Goal: Transaction & Acquisition: Purchase product/service

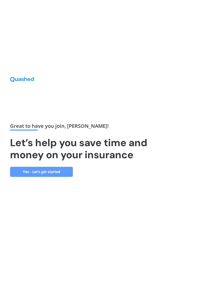
click at [35, 177] on link "Yes - Let’s get started" at bounding box center [41, 172] width 63 height 10
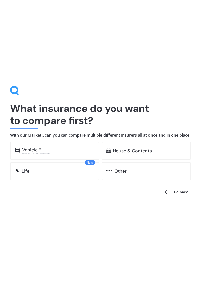
click at [40, 155] on div "Excludes commercial vehicles" at bounding box center [58, 154] width 73 height 2
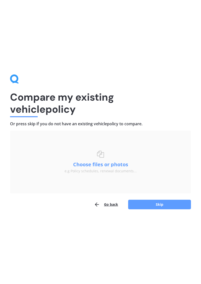
click at [109, 206] on button "Go back" at bounding box center [106, 205] width 24 height 10
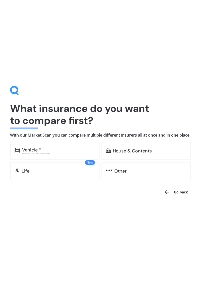
click at [38, 151] on div "Vehicle *" at bounding box center [31, 150] width 19 height 5
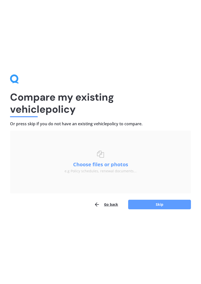
click at [44, 113] on h1 "Compare my existing vehicle policy" at bounding box center [100, 103] width 181 height 24
click at [24, 111] on h1 "Compare my existing vehicle policy" at bounding box center [100, 103] width 181 height 24
click at [91, 164] on button "Choose files or photos" at bounding box center [100, 164] width 63 height 5
click at [162, 203] on button "Skip" at bounding box center [159, 205] width 63 height 10
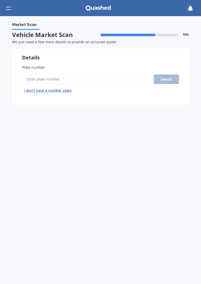
click at [44, 68] on label "Plate number" at bounding box center [100, 67] width 157 height 5
click at [44, 74] on input "Plate number" at bounding box center [87, 79] width 130 height 11
type input "Nsm126"
click at [170, 77] on button "Search" at bounding box center [166, 80] width 25 height 10
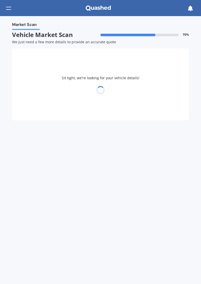
select select "HAVAL"
select select "H6"
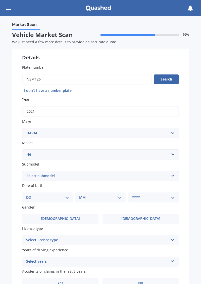
click at [152, 176] on select "Select submodel Lux Premium Ultra Ultra Hybrid 2WD" at bounding box center [100, 176] width 157 height 10
select select "LUX"
click at [22, 171] on select "Select submodel Lux Premium Ultra Ultra Hybrid 2WD" at bounding box center [100, 176] width 157 height 10
click at [56, 197] on select "DD 01 02 03 04 05 06 07 08 09 10 11 12 13 14 15 16 17 18 19 20 21 22 23 24 25 2…" at bounding box center [47, 198] width 43 height 6
select select "05"
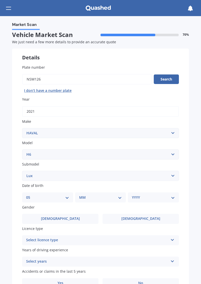
click at [30, 195] on select "DD 01 02 03 04 05 06 07 08 09 10 11 12 13 14 15 16 17 18 19 20 21 22 23 24 25 2…" at bounding box center [47, 198] width 43 height 6
click at [103, 198] on select "MM 01 02 03 04 05 06 07 08 09 10 11 12" at bounding box center [101, 198] width 41 height 6
select select "10"
click at [81, 195] on select "MM 01 02 03 04 05 06 07 08 09 10 11 12" at bounding box center [101, 198] width 41 height 6
click at [150, 198] on select "YYYY 2025 2024 2023 2022 2021 2020 2019 2018 2017 2016 2015 2014 2013 2012 2011…" at bounding box center [152, 198] width 41 height 6
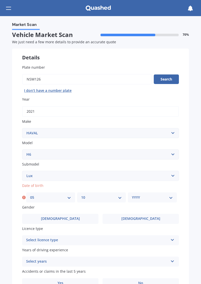
select select "1951"
click at [132, 195] on select "YYYY 2025 2024 2023 2022 2021 2020 2019 2018 2017 2016 2015 2014 2013 2012 2011…" at bounding box center [152, 198] width 41 height 6
click at [80, 219] on label "Male" at bounding box center [60, 219] width 77 height 10
click at [0, 0] on input "Male" at bounding box center [0, 0] width 0 height 0
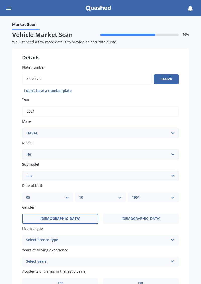
click at [141, 239] on div "Select licence type" at bounding box center [97, 240] width 143 height 6
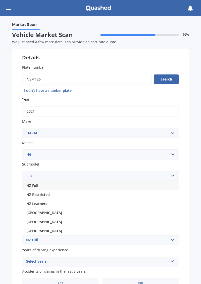
click at [116, 184] on div "NZ Full" at bounding box center [100, 185] width 157 height 9
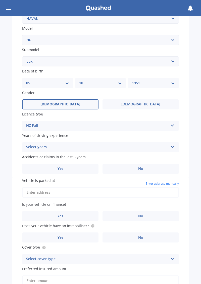
scroll to position [115, 0]
click at [159, 147] on div "Select years" at bounding box center [97, 147] width 143 height 6
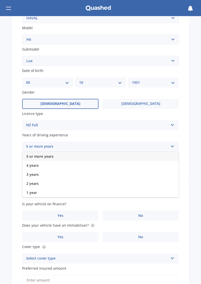
click at [134, 155] on div "5 or more years" at bounding box center [100, 156] width 157 height 9
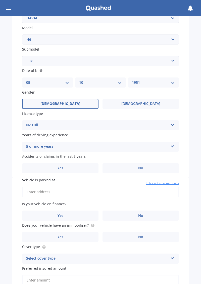
click at [85, 191] on input "Vehicle is parked at" at bounding box center [100, 192] width 157 height 11
type input "1B Riverdale Place, Amberley 7410"
click at [144, 213] on label "No" at bounding box center [141, 216] width 77 height 10
click at [0, 0] on input "No" at bounding box center [0, 0] width 0 height 0
click at [143, 237] on label "No" at bounding box center [141, 237] width 77 height 10
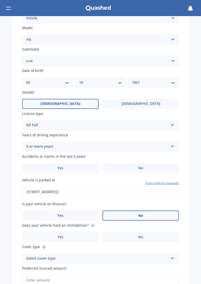
click at [0, 0] on input "No" at bounding box center [0, 0] width 0 height 0
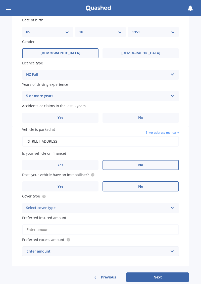
scroll to position [172, 0]
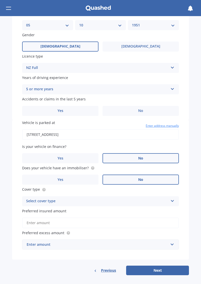
click at [171, 199] on icon at bounding box center [173, 200] width 4 height 4
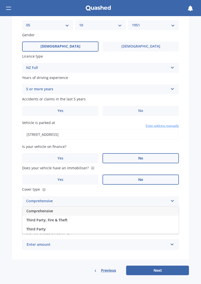
click at [128, 211] on div "Comprehensive" at bounding box center [100, 211] width 157 height 9
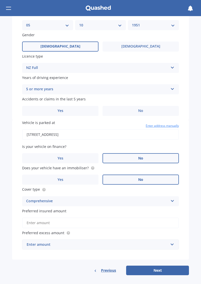
click at [100, 224] on input "Preferred insured amount" at bounding box center [100, 223] width 157 height 11
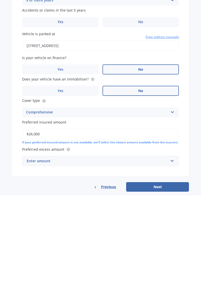
type input "$26,000"
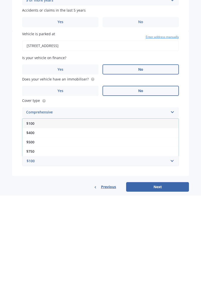
click at [187, 243] on div "Vehicle is parked at 1B Riverdale Place, Amberley 7410 Enter address manually I…" at bounding box center [100, 192] width 177 height 145
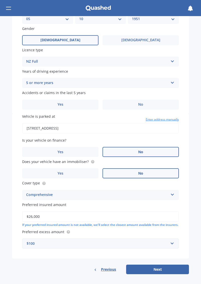
scroll to position [182, 0]
click at [161, 245] on div "$100" at bounding box center [98, 244] width 142 height 6
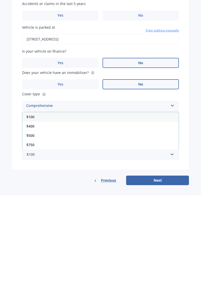
click at [33, 225] on span "$500" at bounding box center [30, 224] width 8 height 5
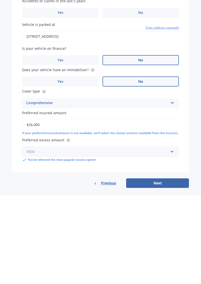
scroll to position [187, 0]
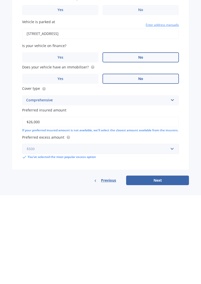
click at [126, 265] on button "Next" at bounding box center [157, 270] width 63 height 10
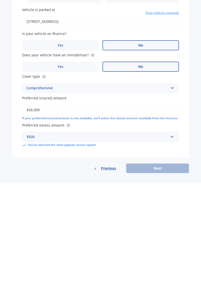
click at [143, 269] on div "Previous Next" at bounding box center [100, 270] width 177 height 10
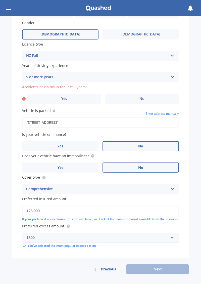
click at [156, 271] on div "Previous Next" at bounding box center [100, 270] width 177 height 10
click at [74, 96] on label "Yes" at bounding box center [64, 99] width 74 height 10
click at [0, 0] on input "Yes" at bounding box center [0, 0] width 0 height 0
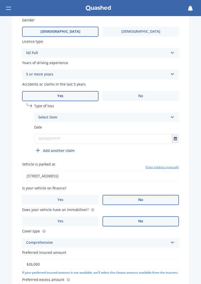
click at [112, 117] on div "Select item" at bounding box center [103, 118] width 130 height 6
click at [117, 127] on div "At fault accident" at bounding box center [106, 127] width 145 height 9
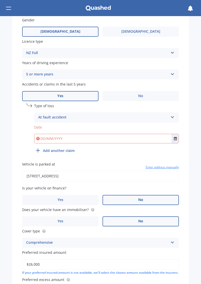
click at [128, 139] on input "text" at bounding box center [103, 138] width 138 height 9
click at [178, 151] on div "Plate number Search I don’t have a number plate Year 2021 Make Select make AC A…" at bounding box center [100, 14] width 177 height 294
type input "30/07/2025"
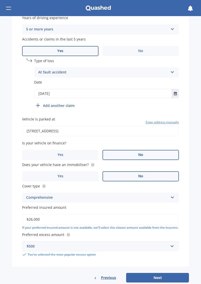
scroll to position [244, 0]
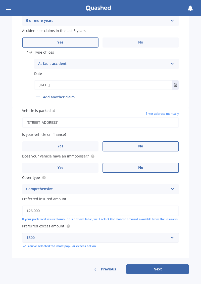
click at [159, 271] on button "Next" at bounding box center [157, 270] width 63 height 10
select select "05"
select select "10"
select select "1951"
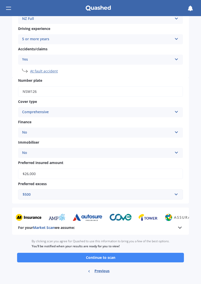
scroll to position [119, 0]
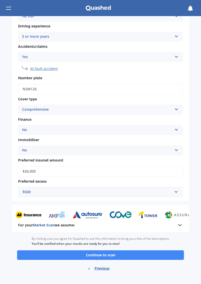
click at [116, 257] on button "Continue to scan" at bounding box center [100, 256] width 167 height 10
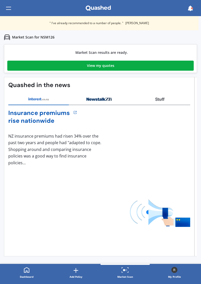
click at [164, 65] on link "View my quotes" at bounding box center [100, 66] width 187 height 10
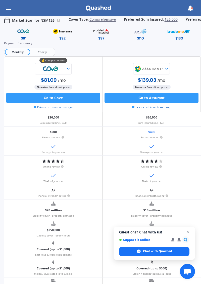
click at [43, 52] on span "Yearly" at bounding box center [42, 52] width 24 height 7
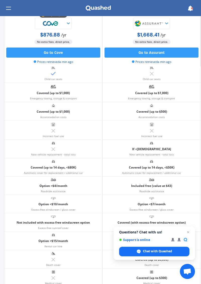
scroll to position [234, 0]
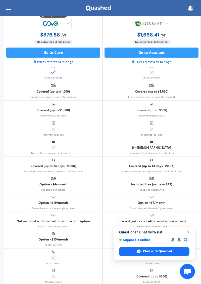
click at [190, 235] on span "Open chat" at bounding box center [189, 232] width 6 height 6
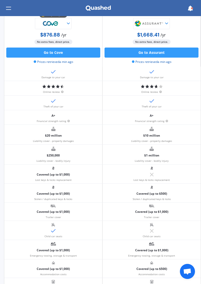
scroll to position [0, 0]
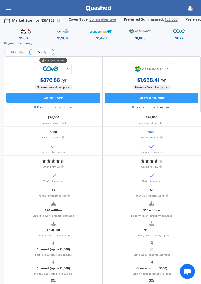
click at [104, 35] on img at bounding box center [101, 31] width 23 height 9
click at [101, 36] on div "$1,423" at bounding box center [101, 38] width 10 height 5
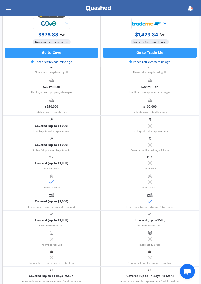
scroll to position [0, 2]
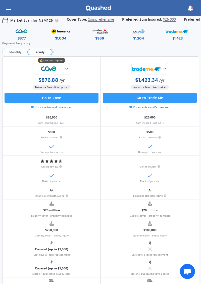
click at [102, 38] on div "$966" at bounding box center [99, 38] width 9 height 5
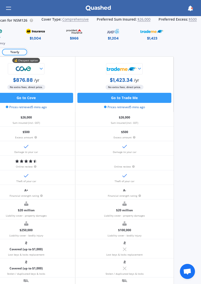
scroll to position [0, 48]
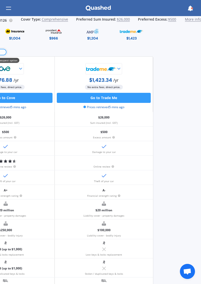
click at [54, 35] on img at bounding box center [53, 31] width 23 height 9
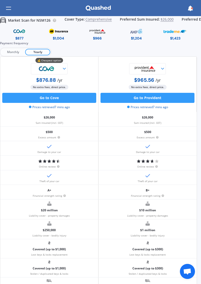
scroll to position [0, 0]
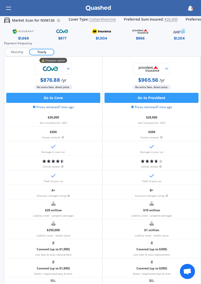
click at [67, 70] on icon at bounding box center [68, 68] width 5 height 5
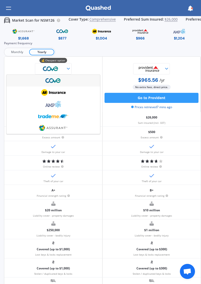
click at [164, 70] on icon at bounding box center [166, 68] width 5 height 5
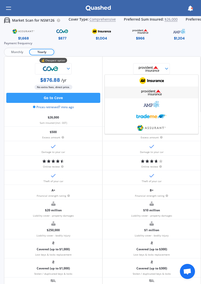
click at [53, 66] on img at bounding box center [51, 68] width 30 height 11
